Goal: Task Accomplishment & Management: Use online tool/utility

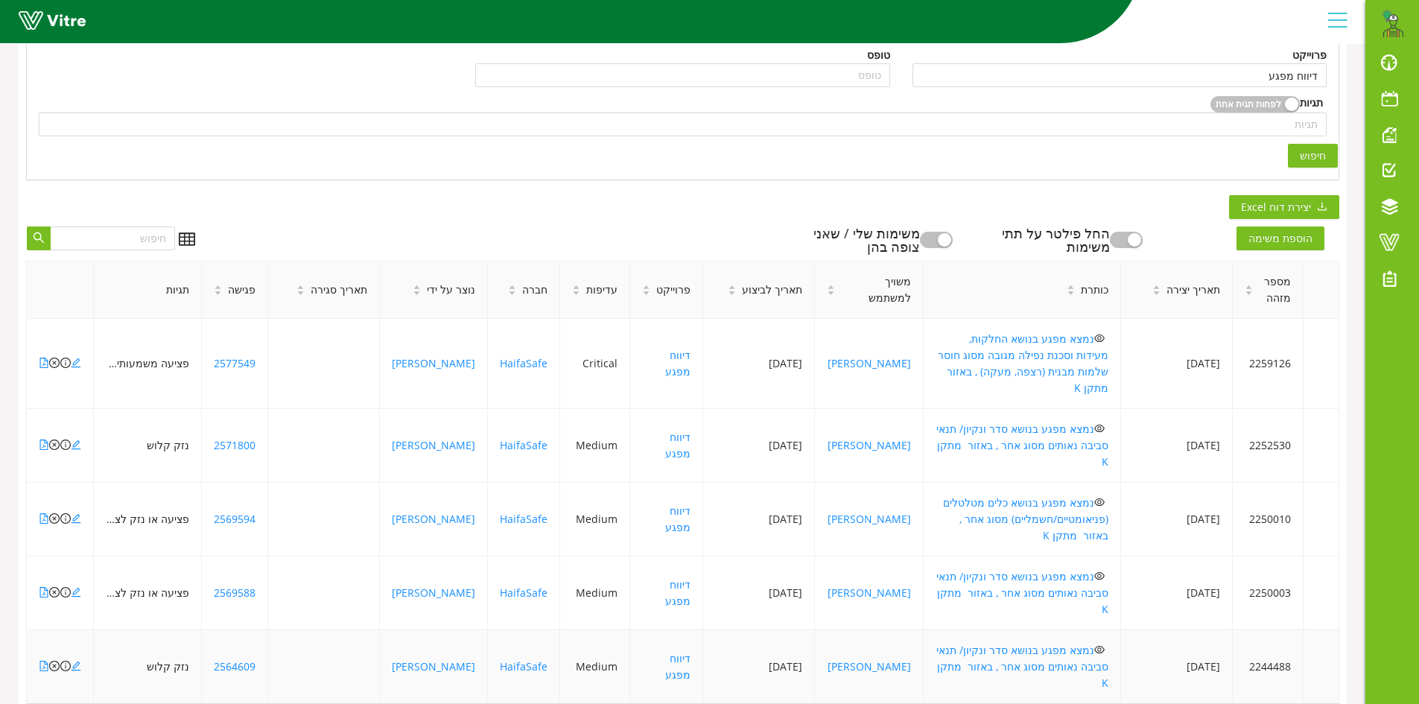
scroll to position [372, 0]
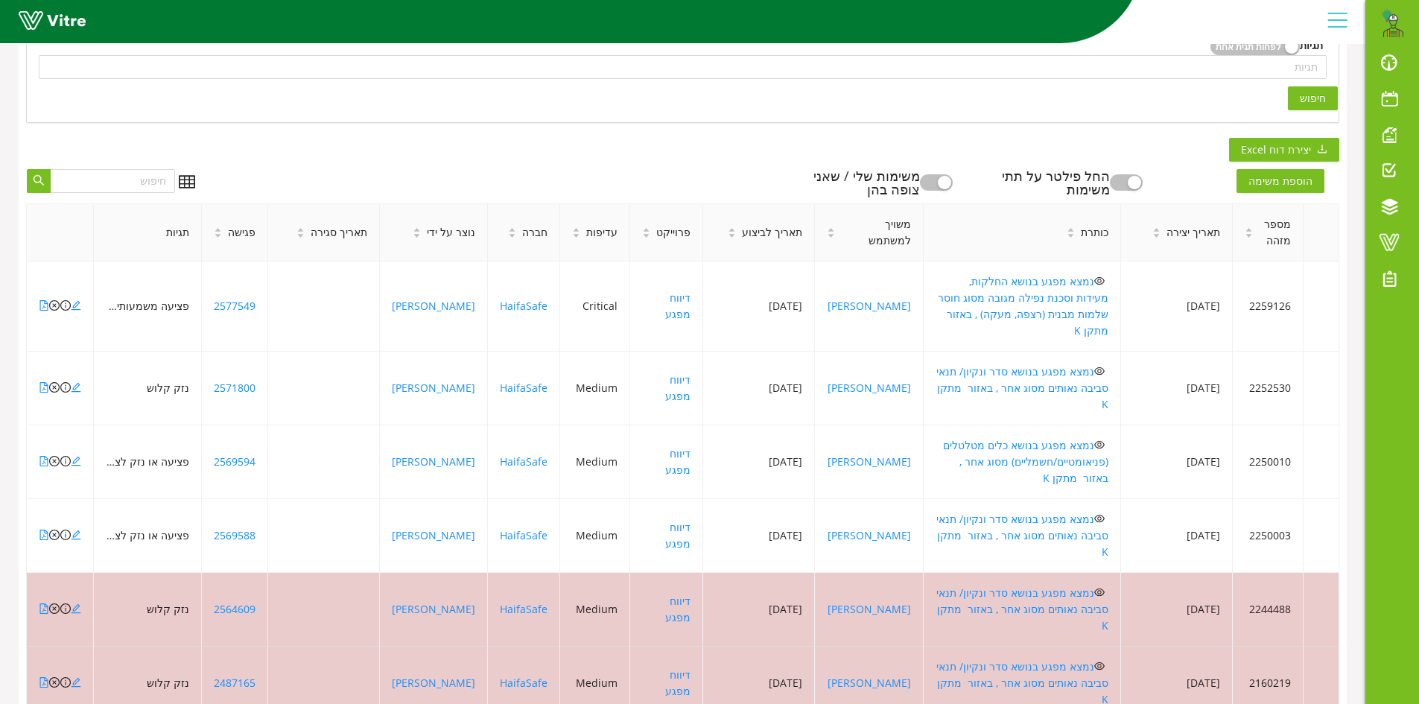
click at [775, 157] on div "פתוחות ללא שיבוץ פתוחות ומצוותות פתוחות מעבר לתאריך יעד הכל המשימות שלי חיפוש מ…" at bounding box center [683, 416] width 1328 height 1339
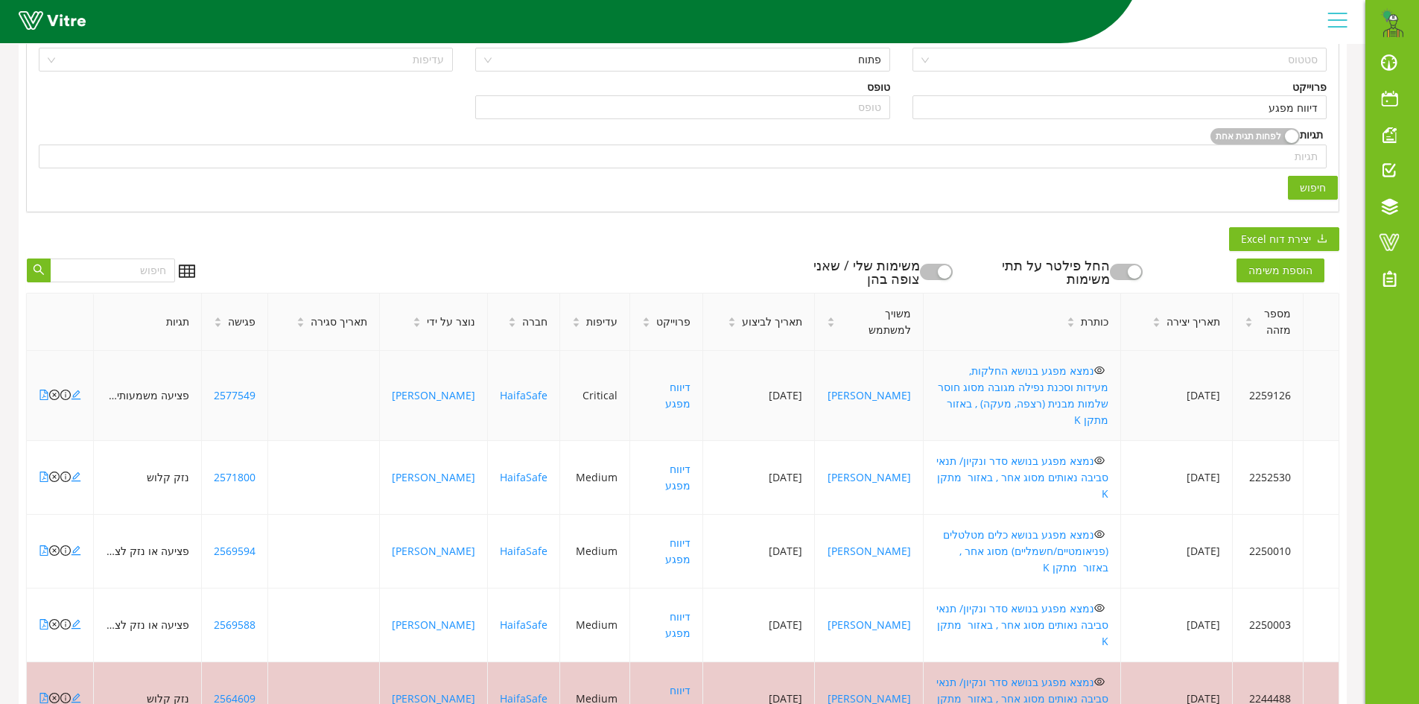
scroll to position [74, 0]
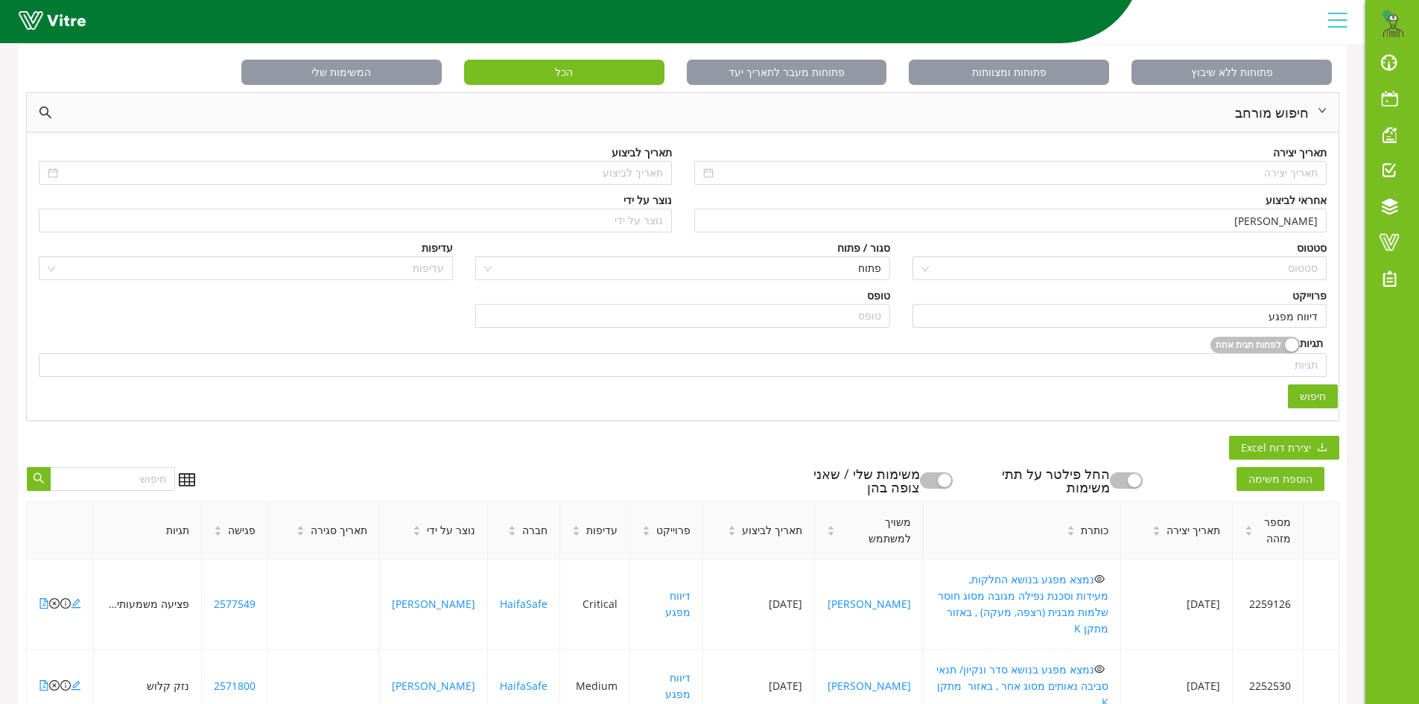
click at [1319, 392] on span "חיפוש" at bounding box center [1313, 396] width 26 height 16
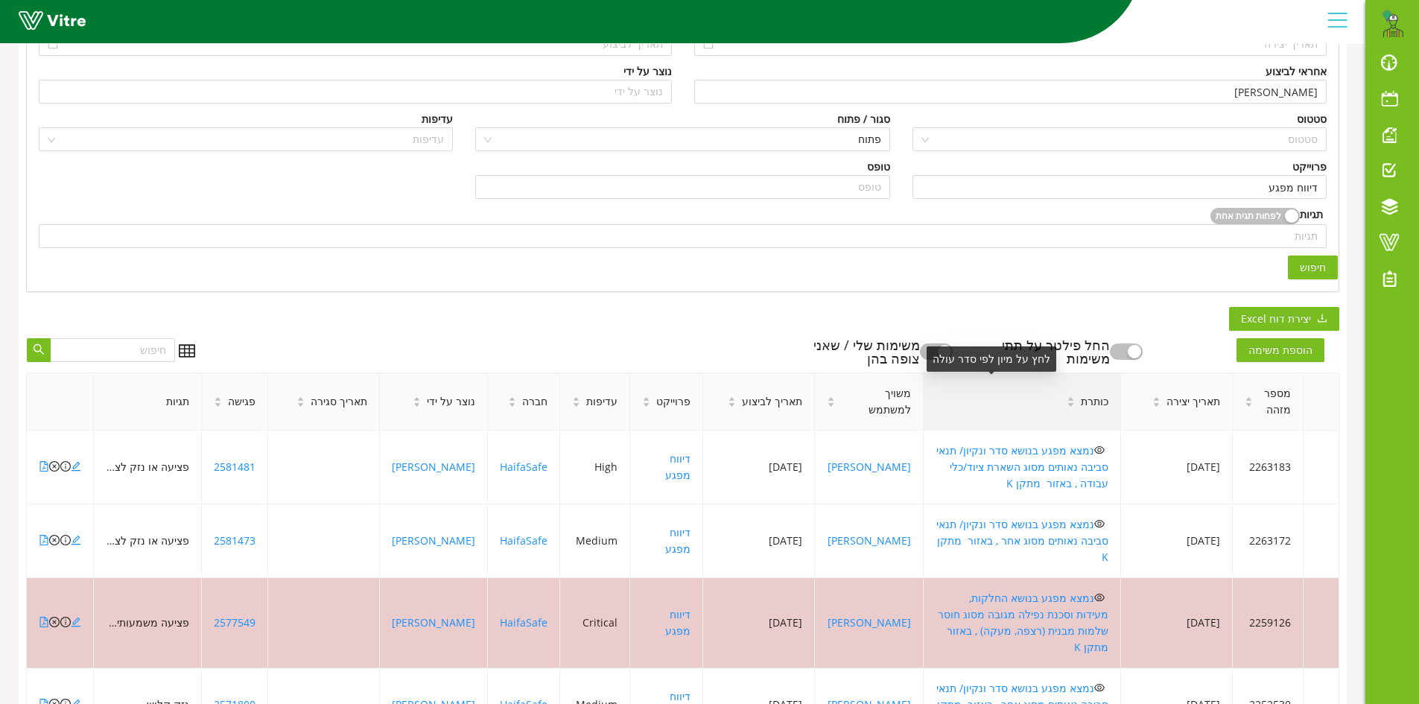
scroll to position [223, 0]
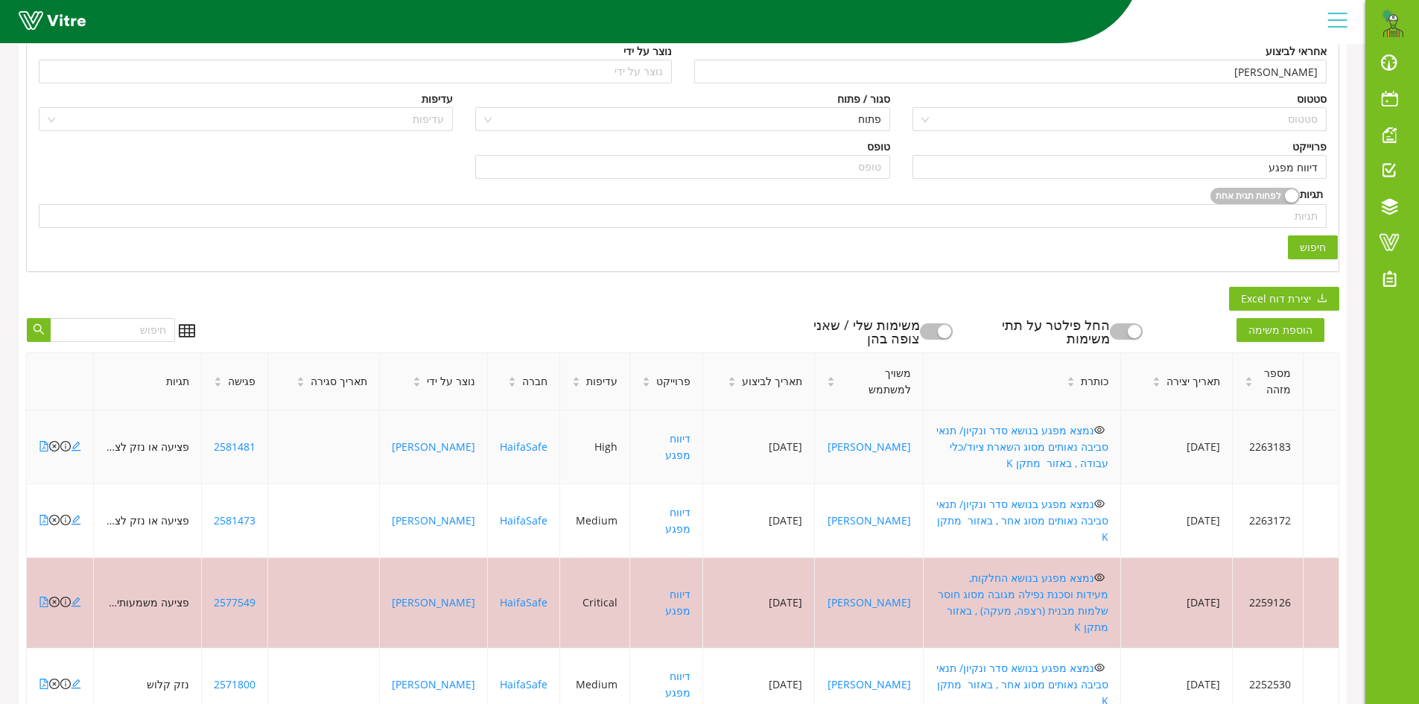
drag, startPoint x: 55, startPoint y: 437, endPoint x: 63, endPoint y: 465, distance: 29.3
click at [63, 465] on td at bounding box center [60, 447] width 67 height 74
click at [41, 441] on icon "file-pdf" at bounding box center [44, 446] width 10 height 10
click at [54, 441] on icon "close-circle" at bounding box center [54, 446] width 10 height 10
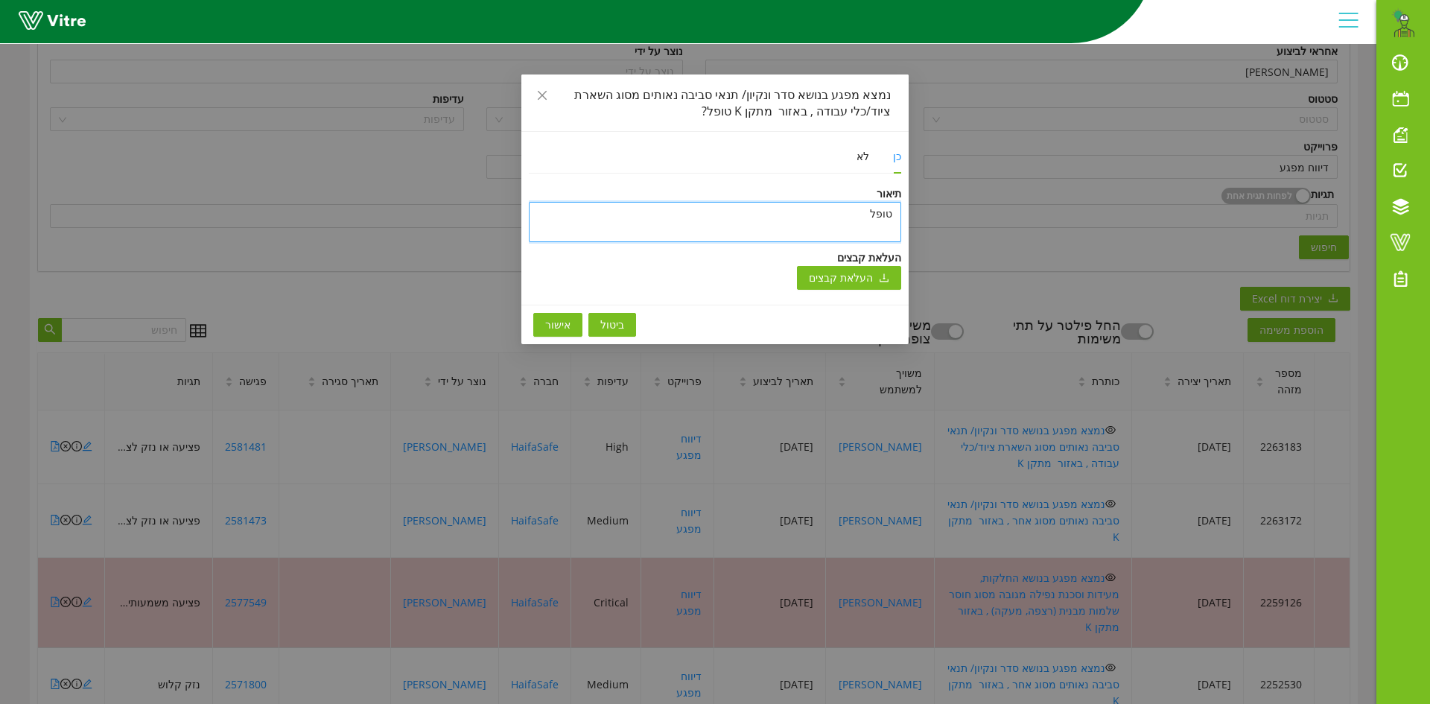
click at [767, 221] on textarea "טופל" at bounding box center [715, 222] width 372 height 40
type textarea "y"
type textarea "yu"
type textarea "yup"
type textarea "yupk"
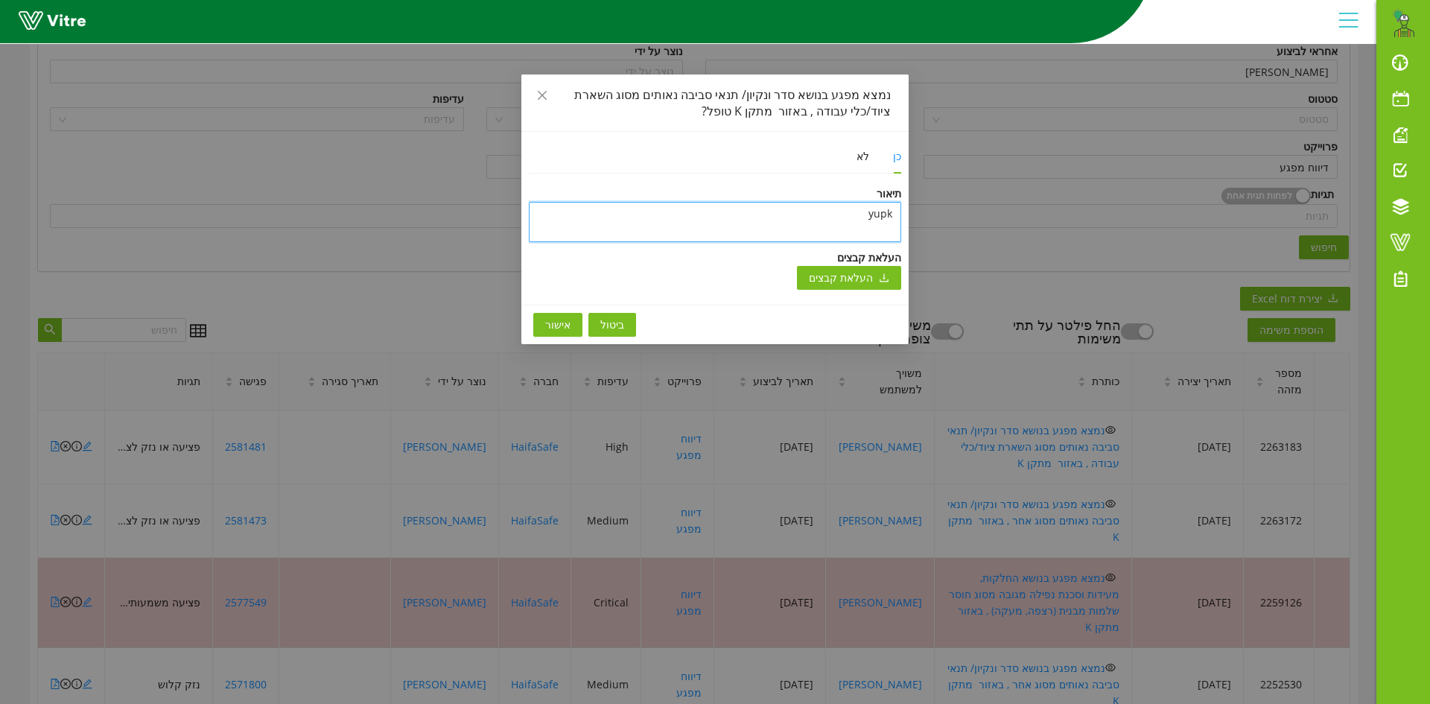
type textarea "yup"
type textarea "yu"
type textarea "y"
type textarea "ט"
type textarea "טו"
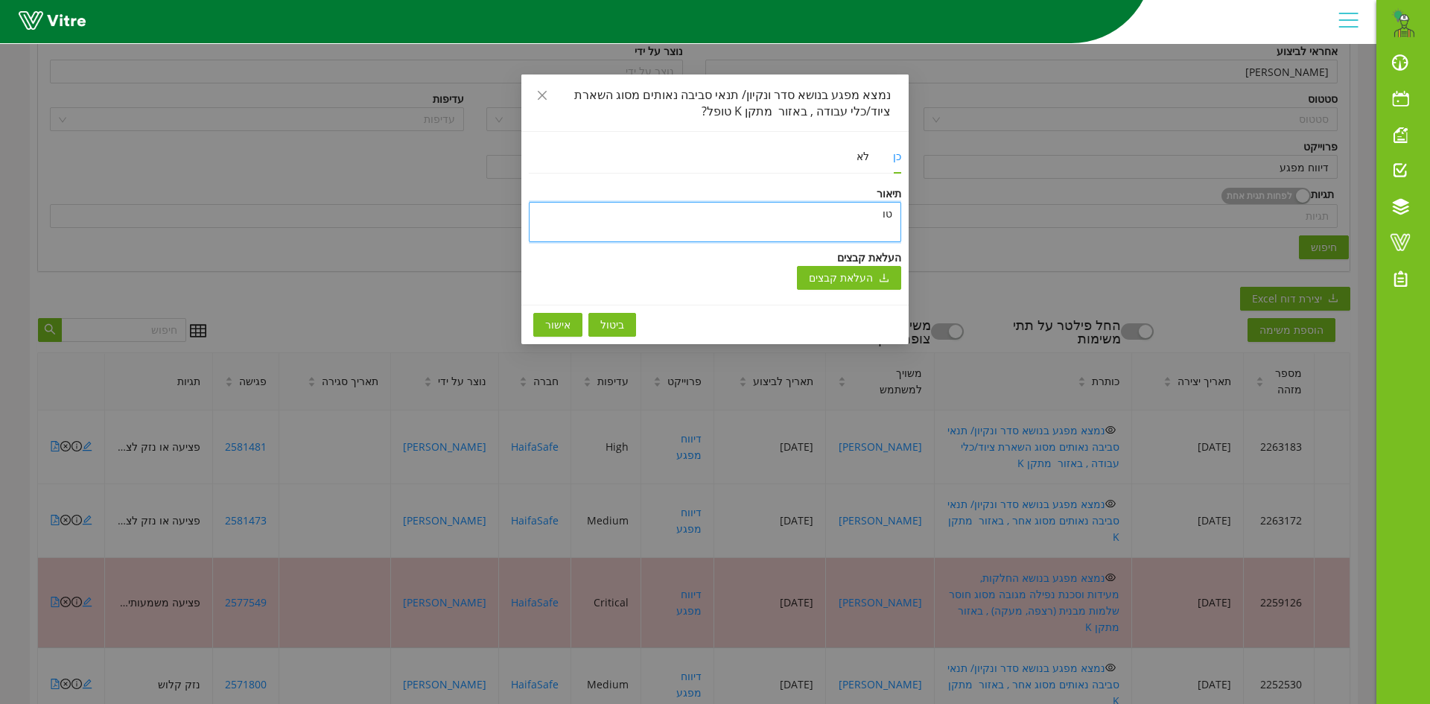
type textarea "טופ"
type textarea "טופל"
click at [557, 320] on span "אישור" at bounding box center [557, 325] width 25 height 16
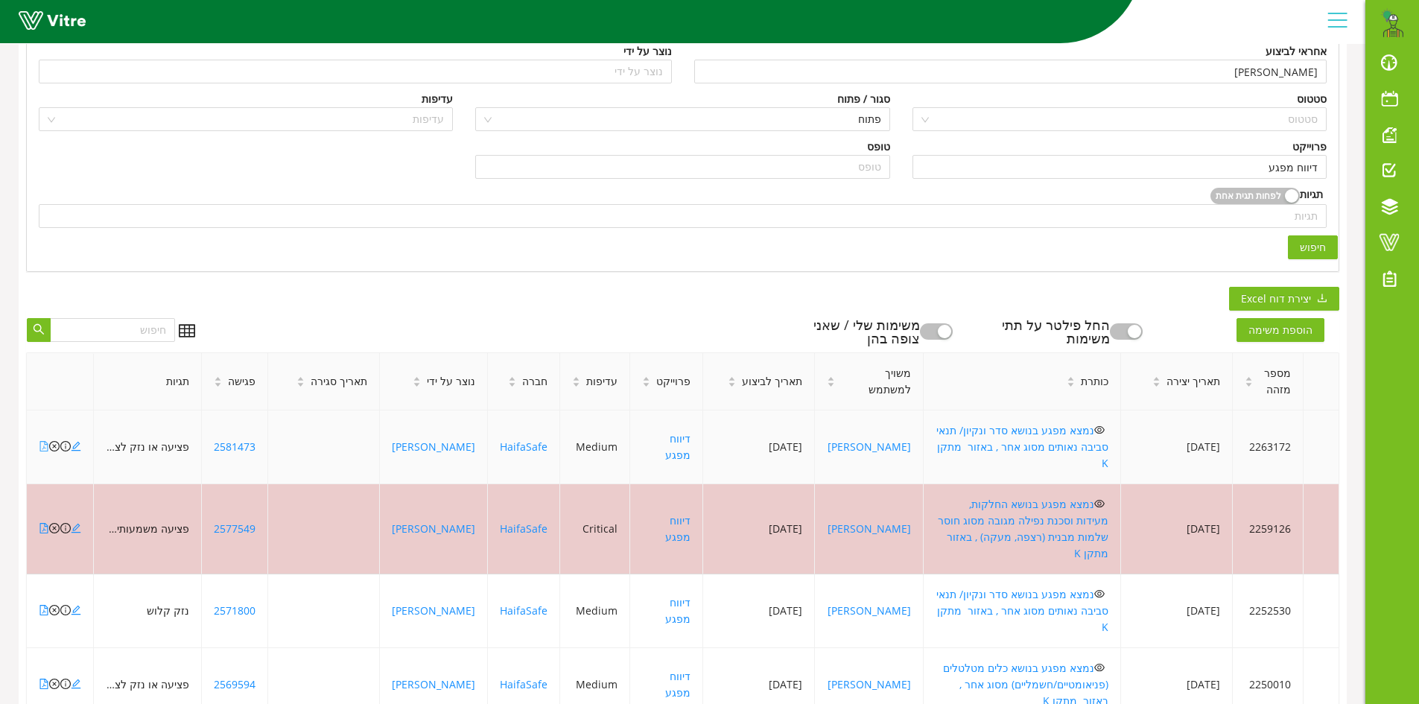
click at [43, 441] on icon "file-pdf" at bounding box center [44, 446] width 10 height 10
click at [44, 441] on icon "file-pdf" at bounding box center [44, 446] width 10 height 10
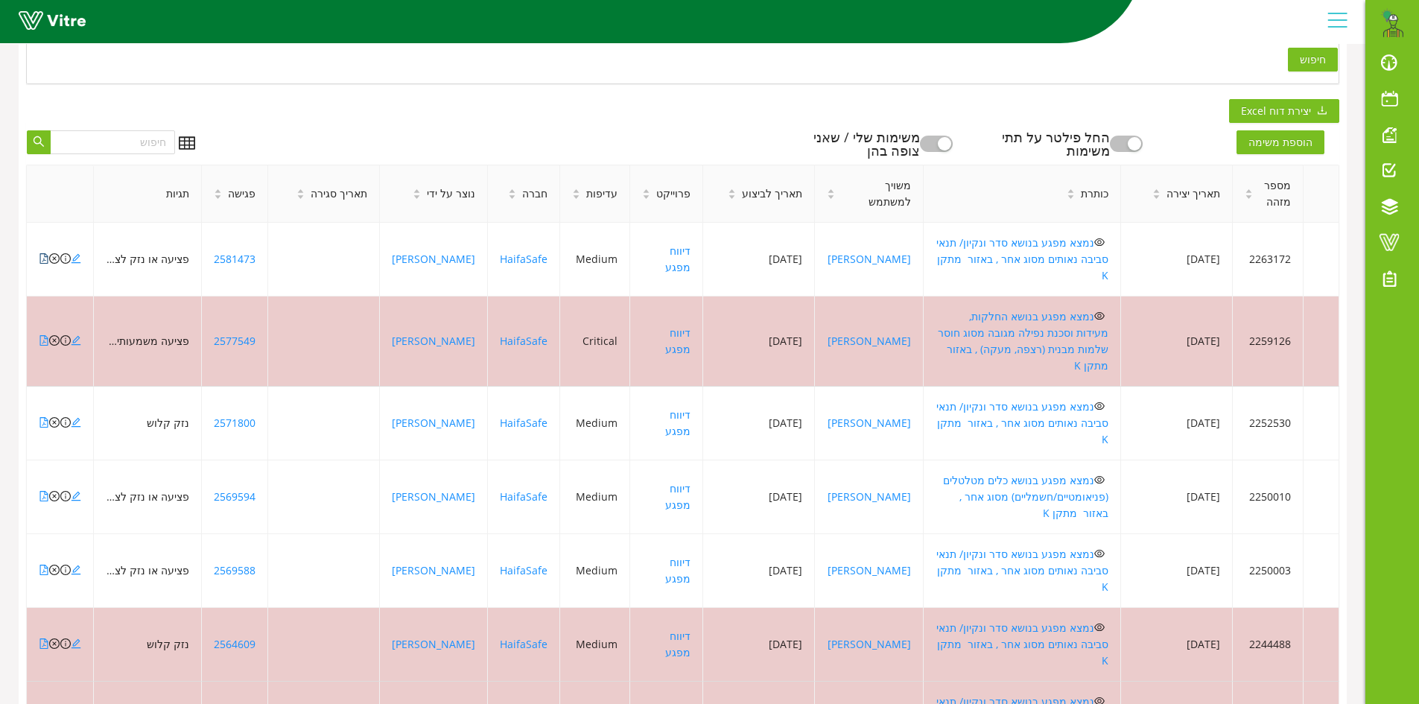
scroll to position [63, 0]
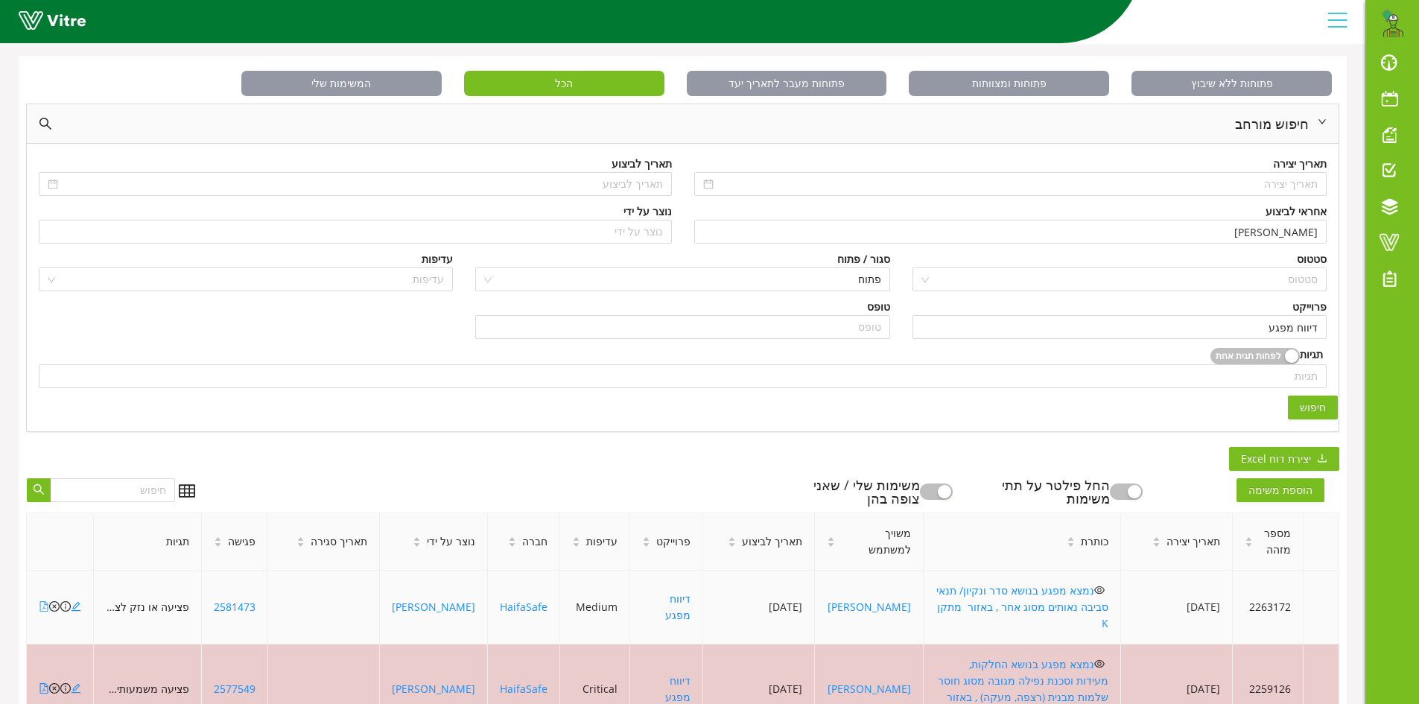
click at [43, 601] on icon "file-pdf" at bounding box center [44, 606] width 10 height 10
